Goal: Transaction & Acquisition: Purchase product/service

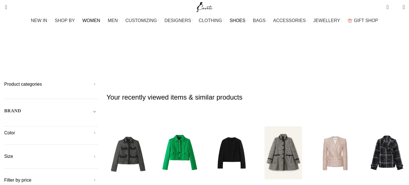
click at [239, 20] on span "SHOES" at bounding box center [238, 20] width 16 height 5
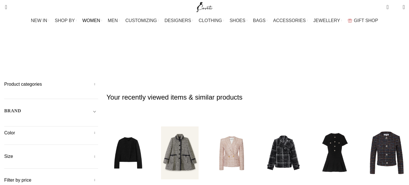
scroll to position [0, 0]
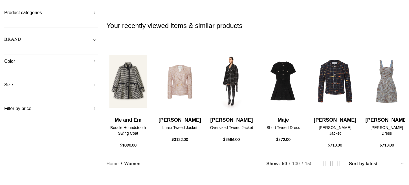
scroll to position [73, 0]
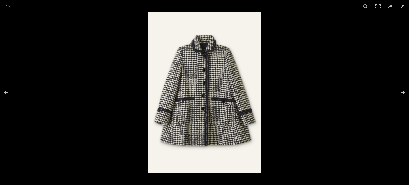
click at [209, 88] on img at bounding box center [205, 92] width 114 height 160
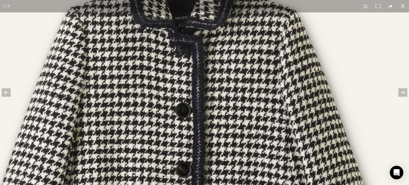
scroll to position [0, 59]
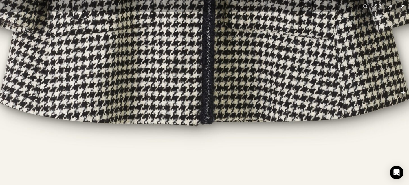
click at [404, 5] on button at bounding box center [403, 6] width 12 height 12
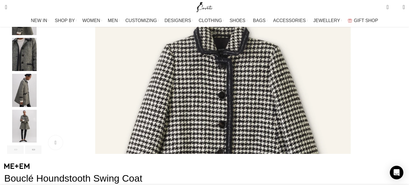
scroll to position [139, 0]
click at [42, 99] on img "4 / 6" at bounding box center [24, 89] width 34 height 33
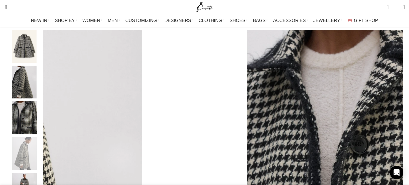
scroll to position [77, 0]
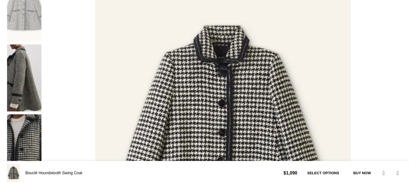
scroll to position [204, 0]
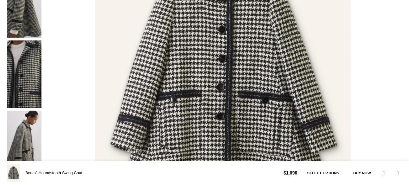
scroll to position [204, 0]
